Goal: Information Seeking & Learning: Learn about a topic

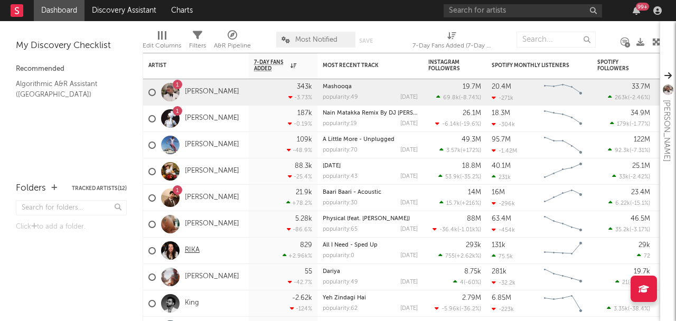
click at [197, 252] on link "RIKA" at bounding box center [192, 250] width 15 height 9
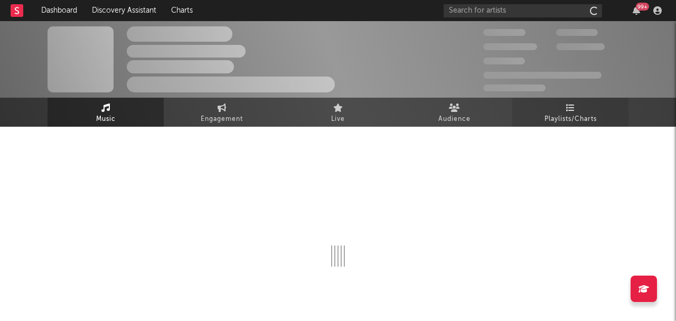
click at [555, 100] on link "Playlists/Charts" at bounding box center [570, 112] width 116 height 29
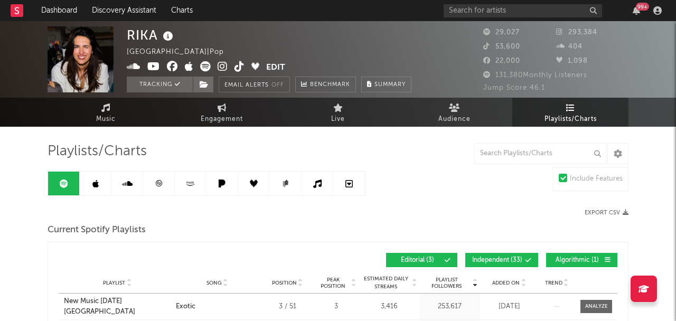
click at [157, 191] on link at bounding box center [159, 184] width 32 height 24
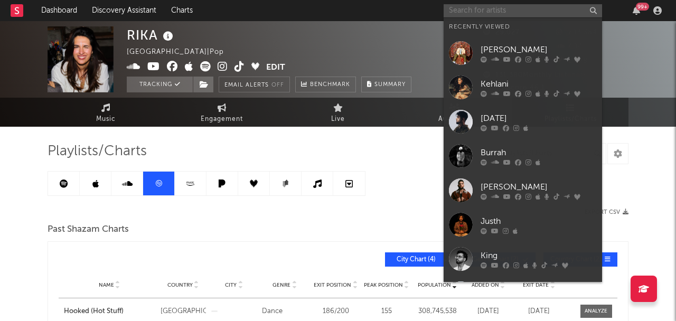
click at [458, 12] on input "text" at bounding box center [522, 10] width 158 height 13
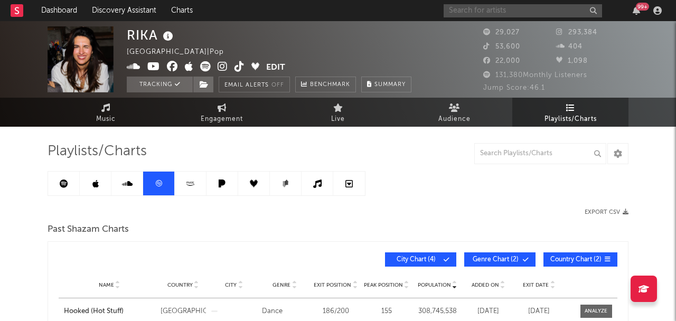
click at [531, 13] on input "text" at bounding box center [522, 10] width 158 height 13
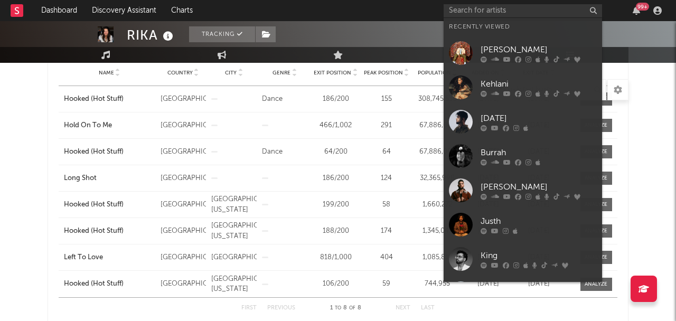
click at [519, 56] on icon at bounding box center [518, 59] width 6 height 6
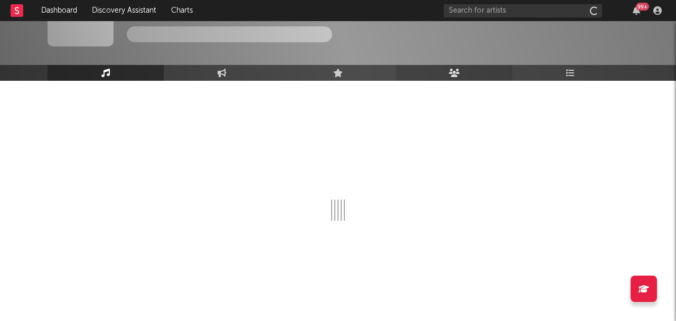
scroll to position [46, 0]
click at [570, 78] on link "Playlists/Charts" at bounding box center [570, 73] width 116 height 16
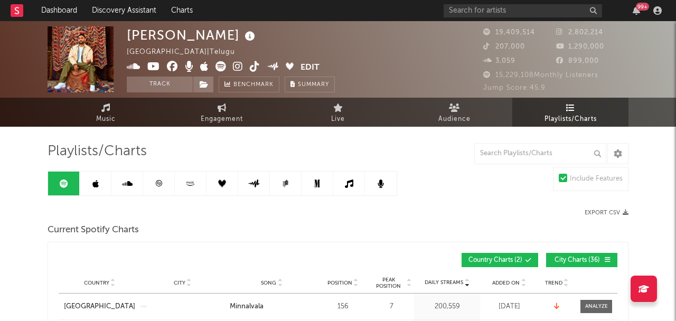
click at [167, 191] on link at bounding box center [159, 184] width 32 height 24
